Goal: Go to known website: Go to known website

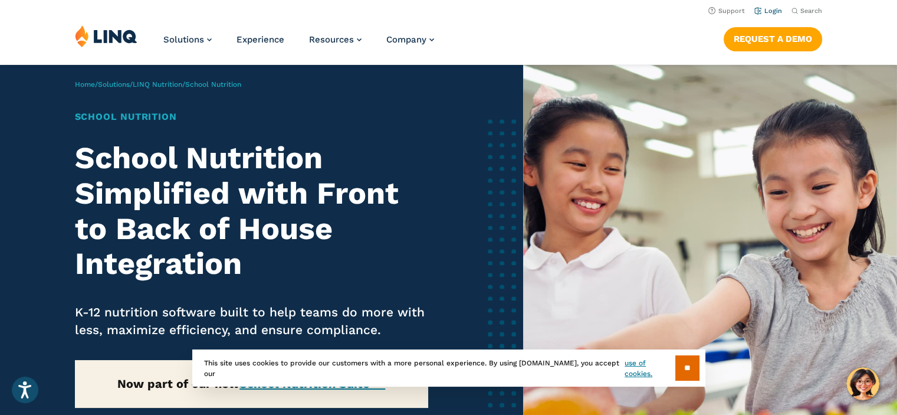
click at [769, 11] on link "Login" at bounding box center [769, 11] width 28 height 8
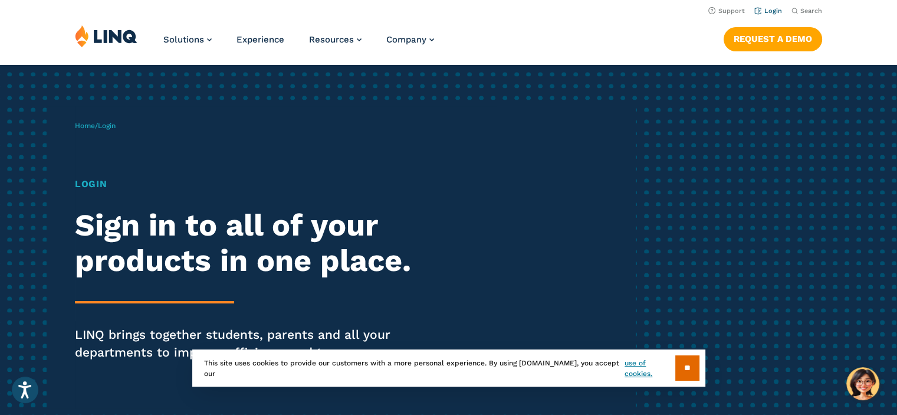
click at [769, 11] on link "Login" at bounding box center [769, 11] width 28 height 8
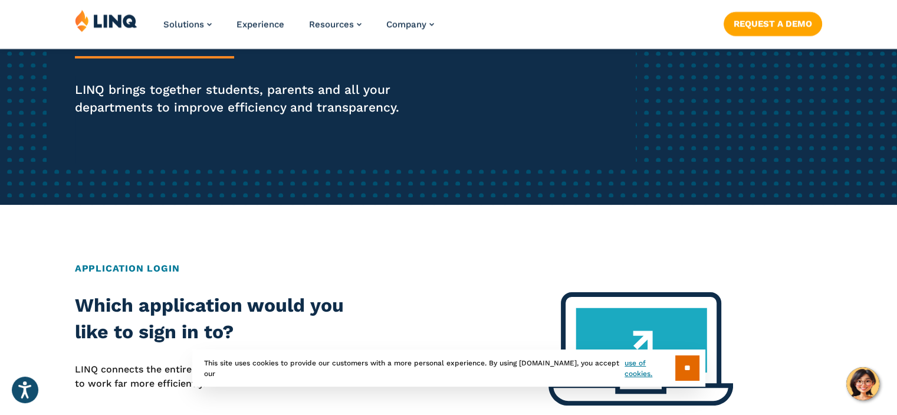
scroll to position [245, 0]
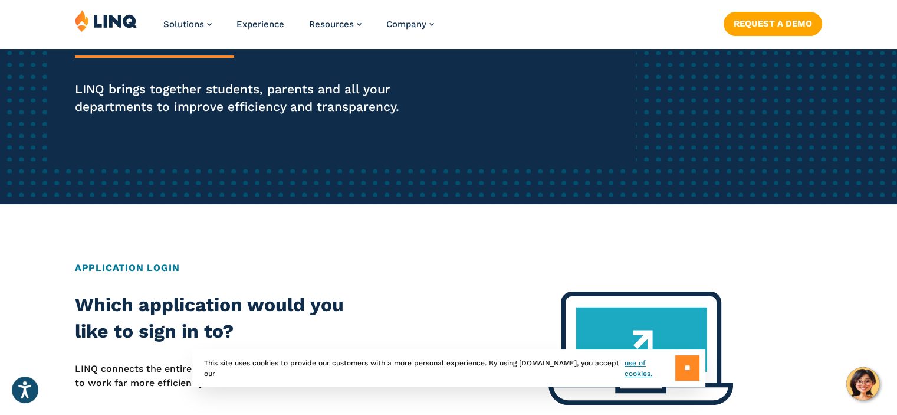
click at [690, 358] on input "**" at bounding box center [688, 367] width 24 height 25
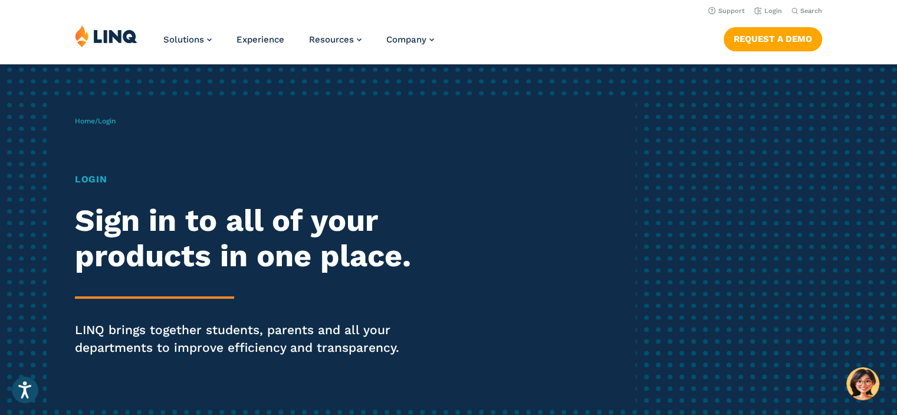
scroll to position [0, 0]
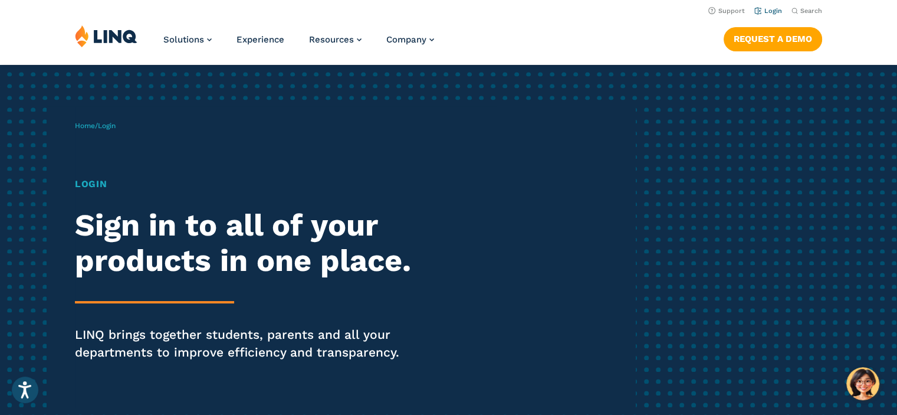
click at [773, 8] on link "Login" at bounding box center [769, 11] width 28 height 8
click at [113, 125] on span "Login" at bounding box center [107, 126] width 18 height 8
click at [99, 185] on h1 "Login" at bounding box center [248, 184] width 346 height 14
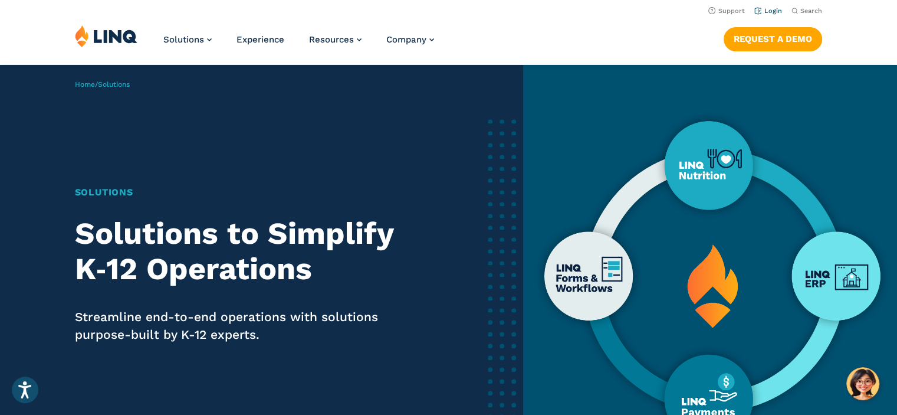
click at [775, 12] on link "Login" at bounding box center [769, 11] width 28 height 8
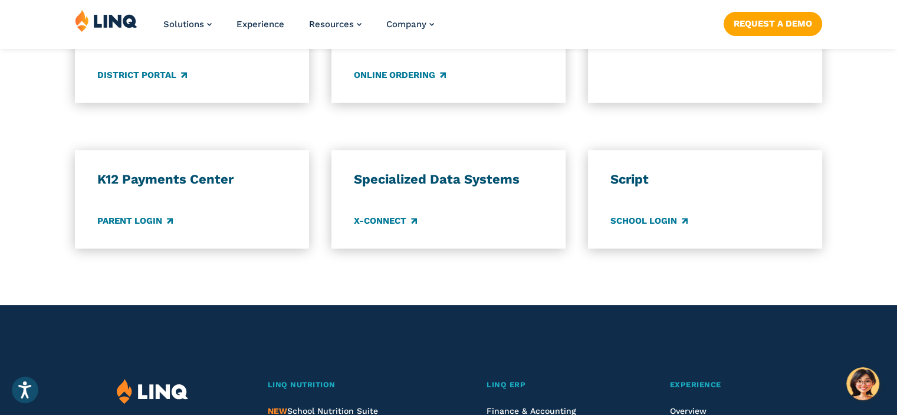
scroll to position [970, 0]
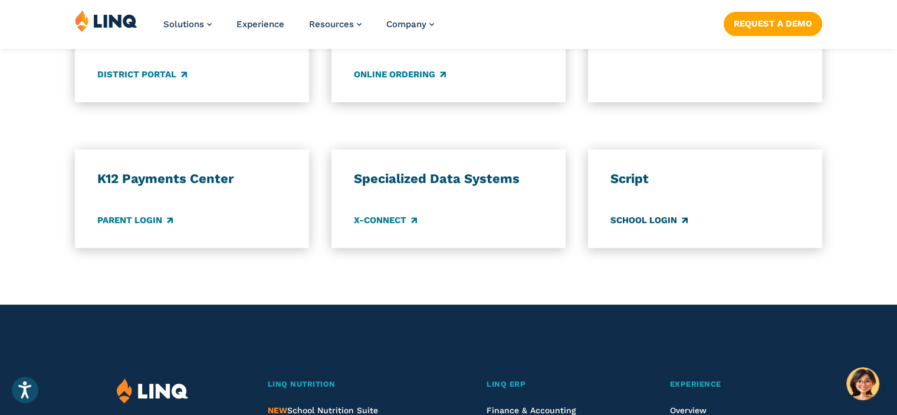
click at [654, 222] on link "School Login" at bounding box center [649, 220] width 77 height 13
